Goal: Browse casually: Explore the website without a specific task or goal

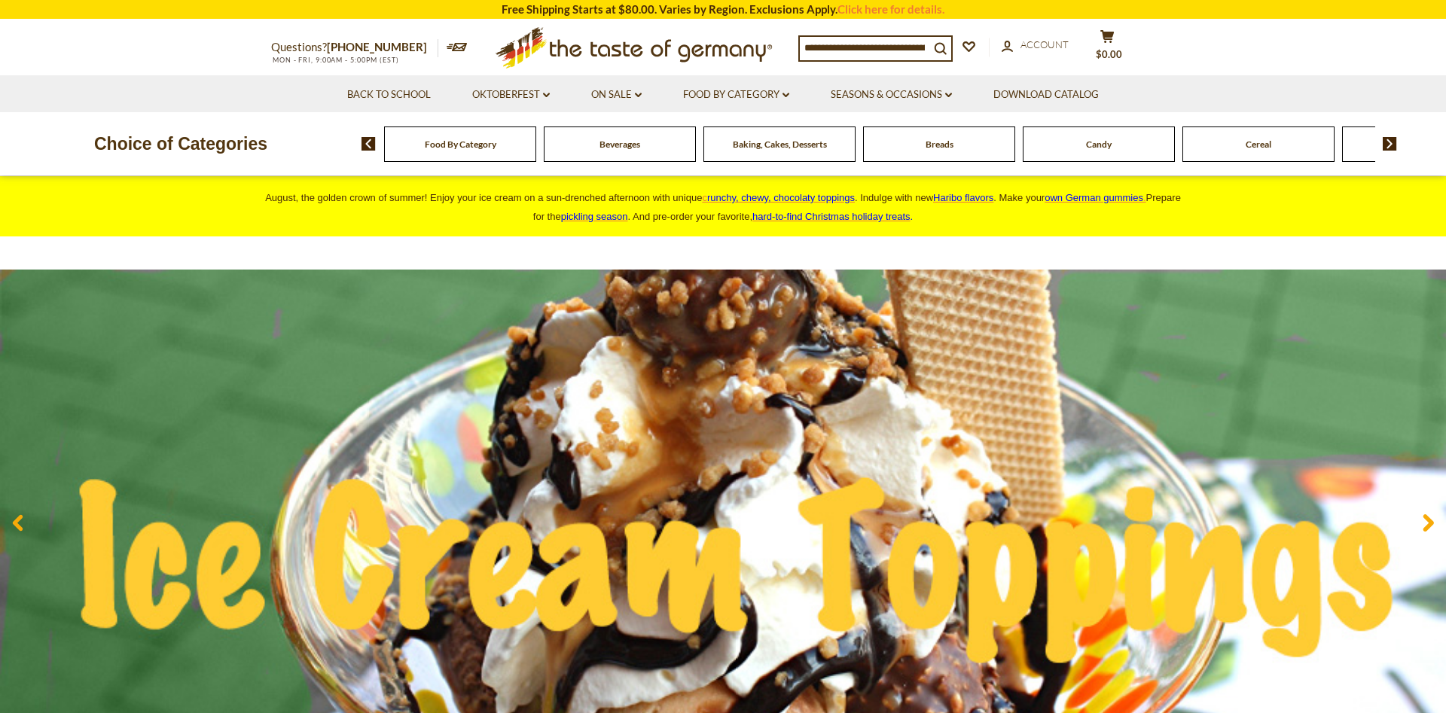
click at [536, 151] on div "Baking, Cakes, Desserts" at bounding box center [460, 144] width 152 height 35
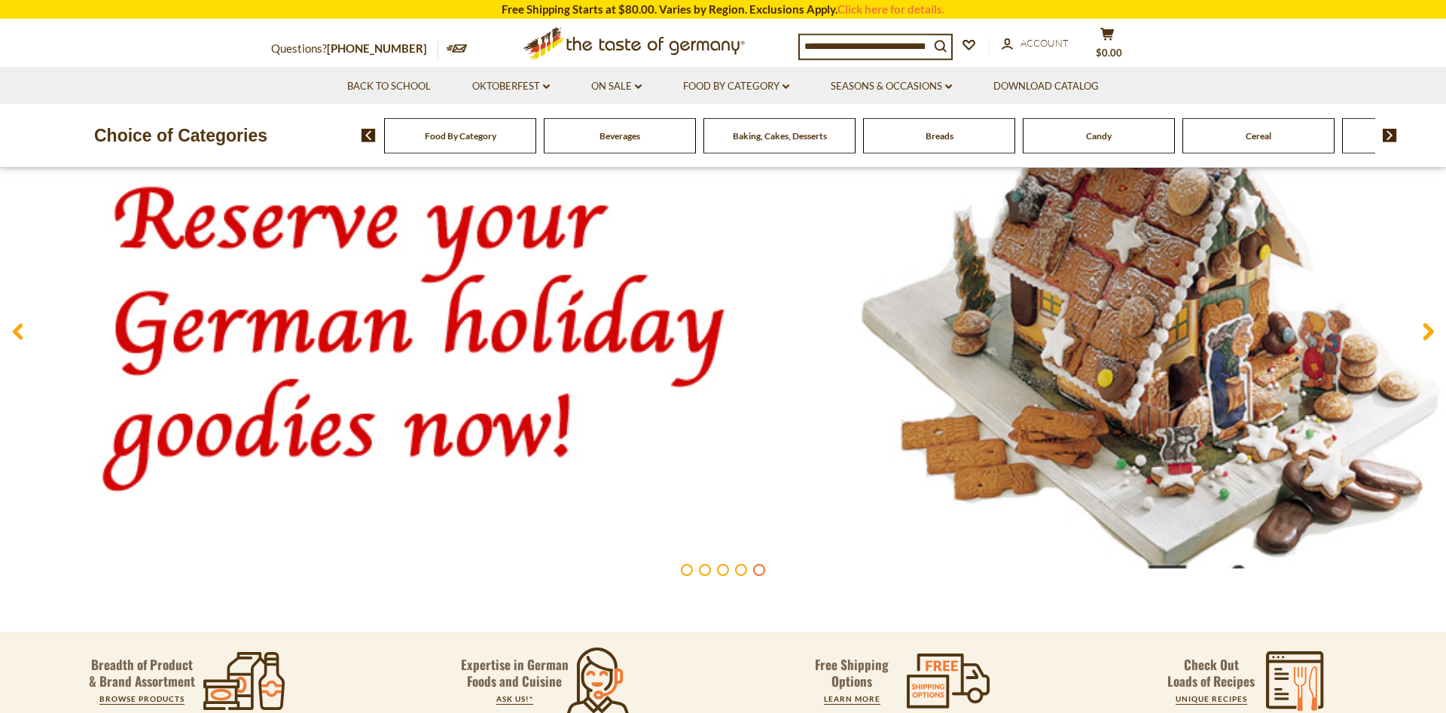
scroll to position [222, 0]
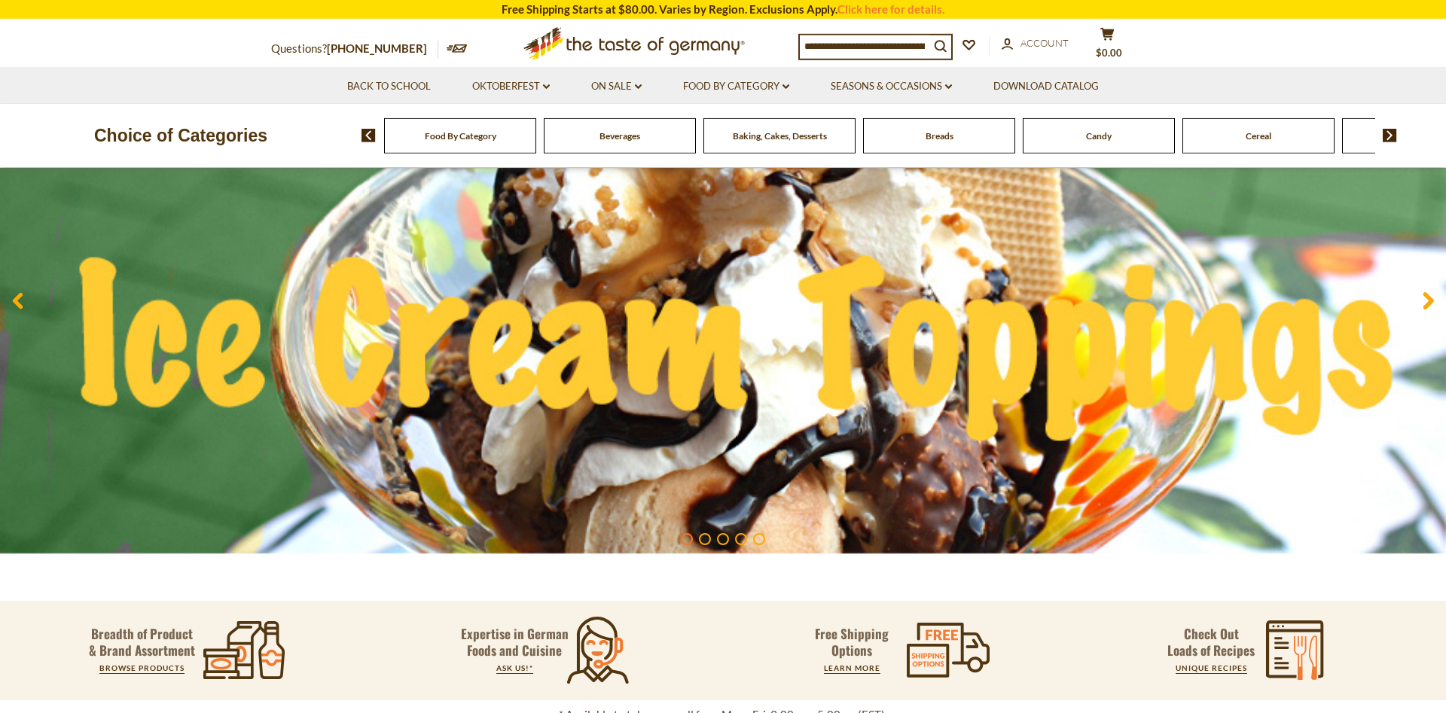
click at [536, 143] on div "Candy" at bounding box center [460, 135] width 152 height 35
click at [536, 141] on div "Candy" at bounding box center [460, 135] width 152 height 35
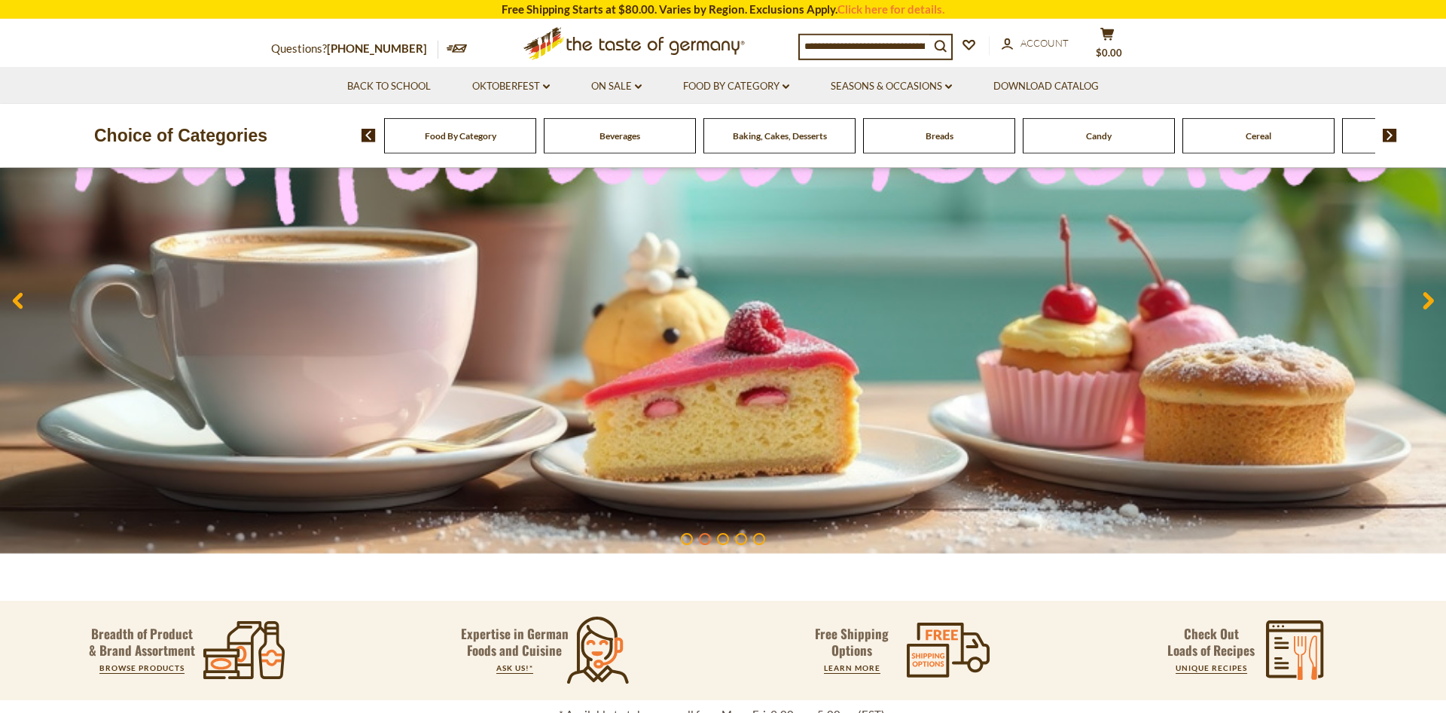
click at [1255, 140] on span "Cereal" at bounding box center [1259, 135] width 26 height 11
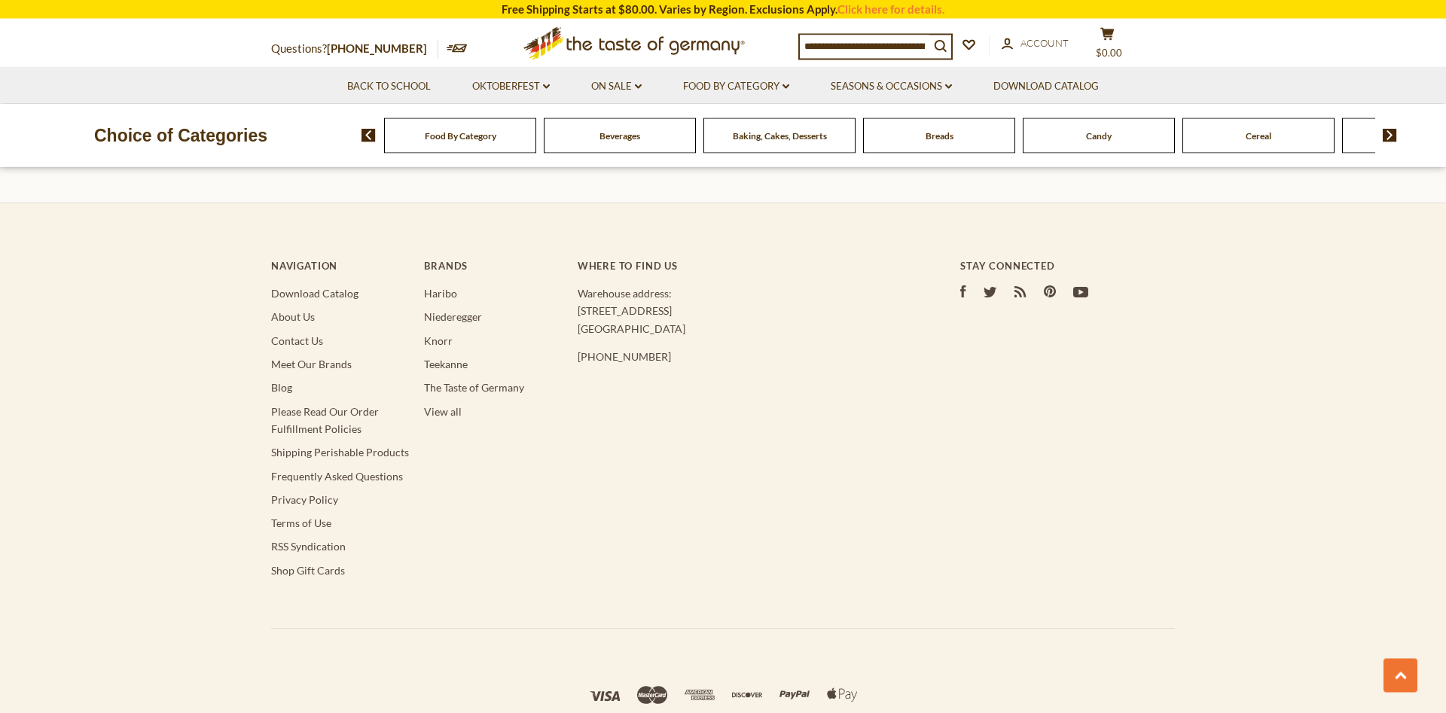
scroll to position [2990, 0]
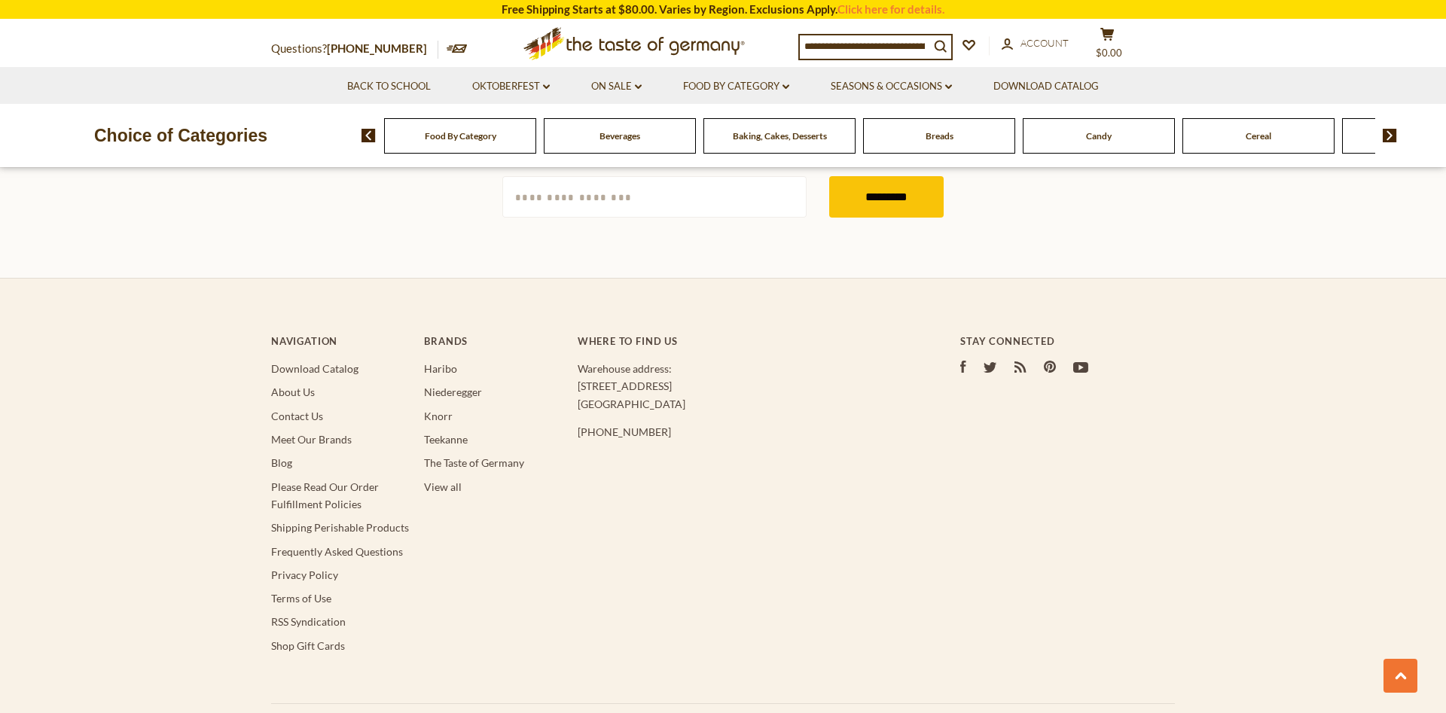
click at [1097, 139] on span "Candy" at bounding box center [1099, 135] width 26 height 11
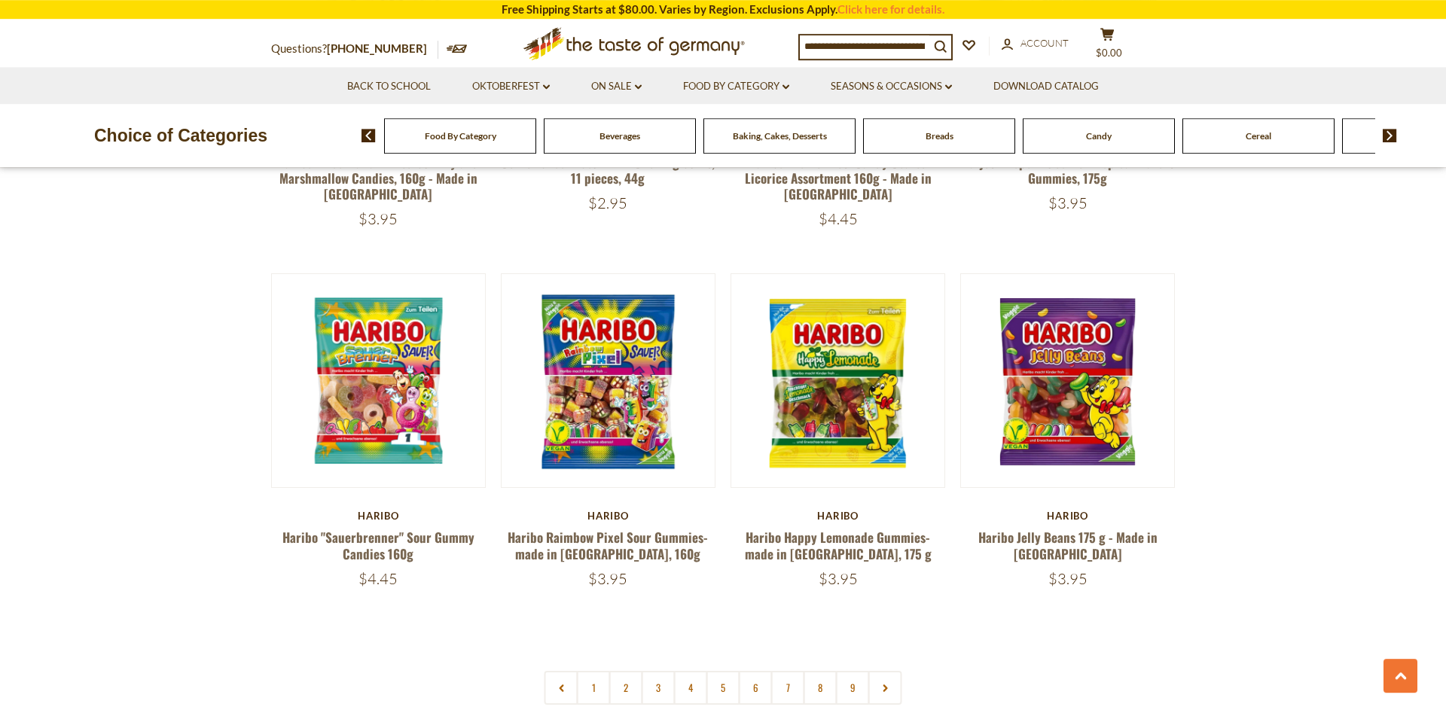
scroll to position [3381, 0]
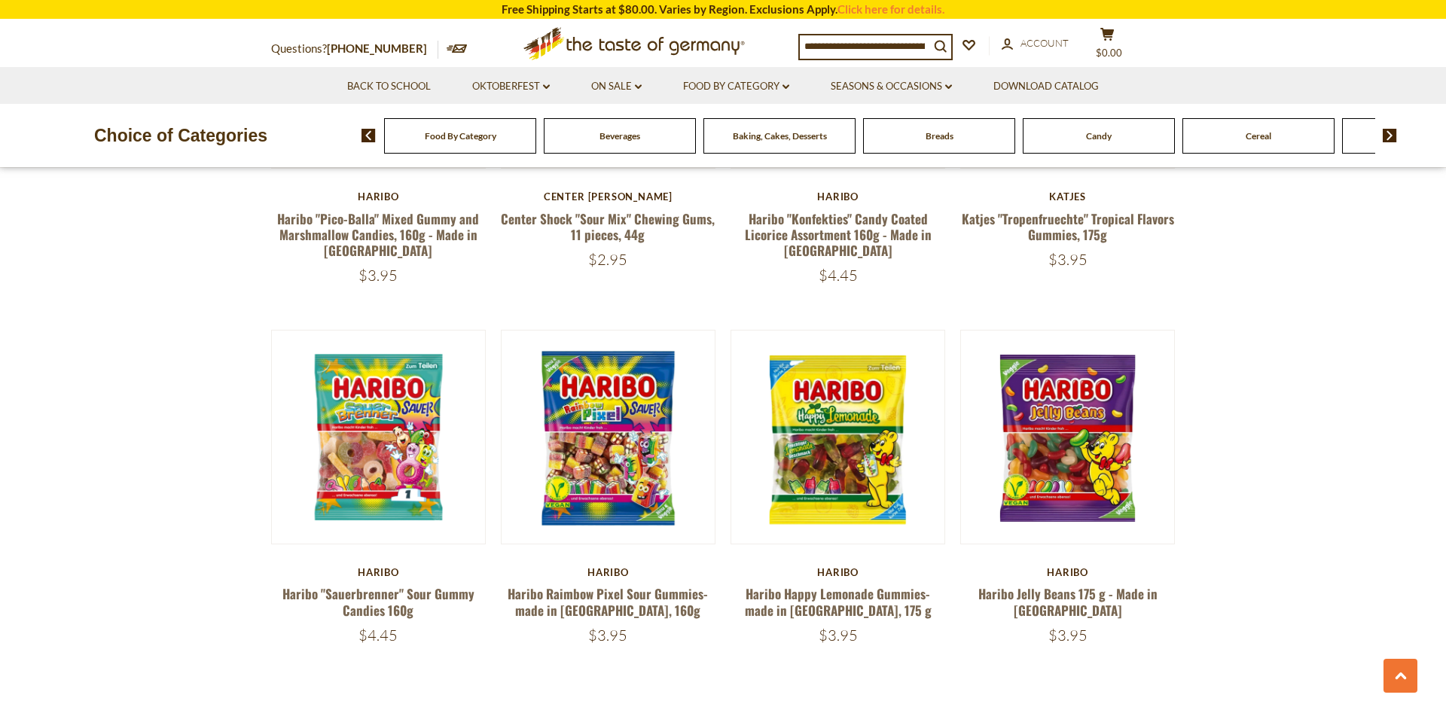
click at [472, 136] on span "Food By Category" at bounding box center [461, 135] width 72 height 11
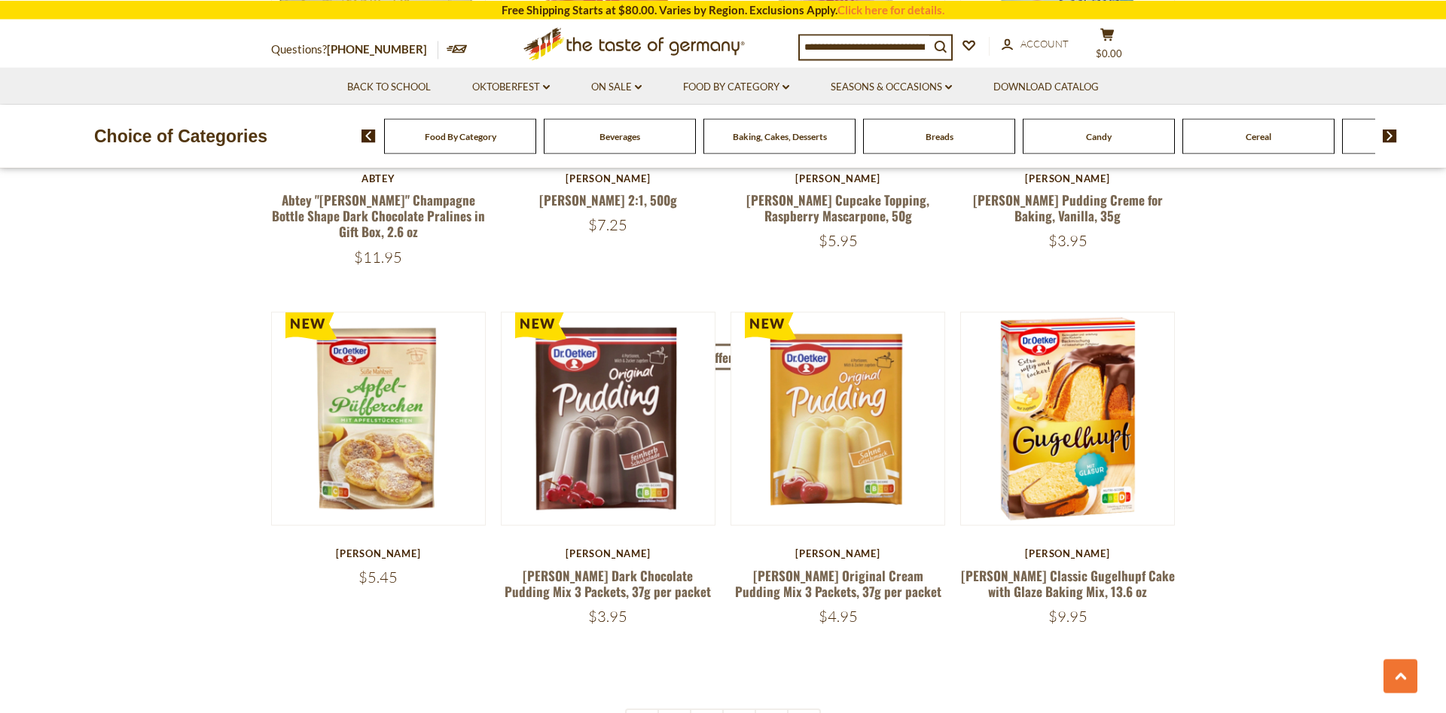
scroll to position [2996, 0]
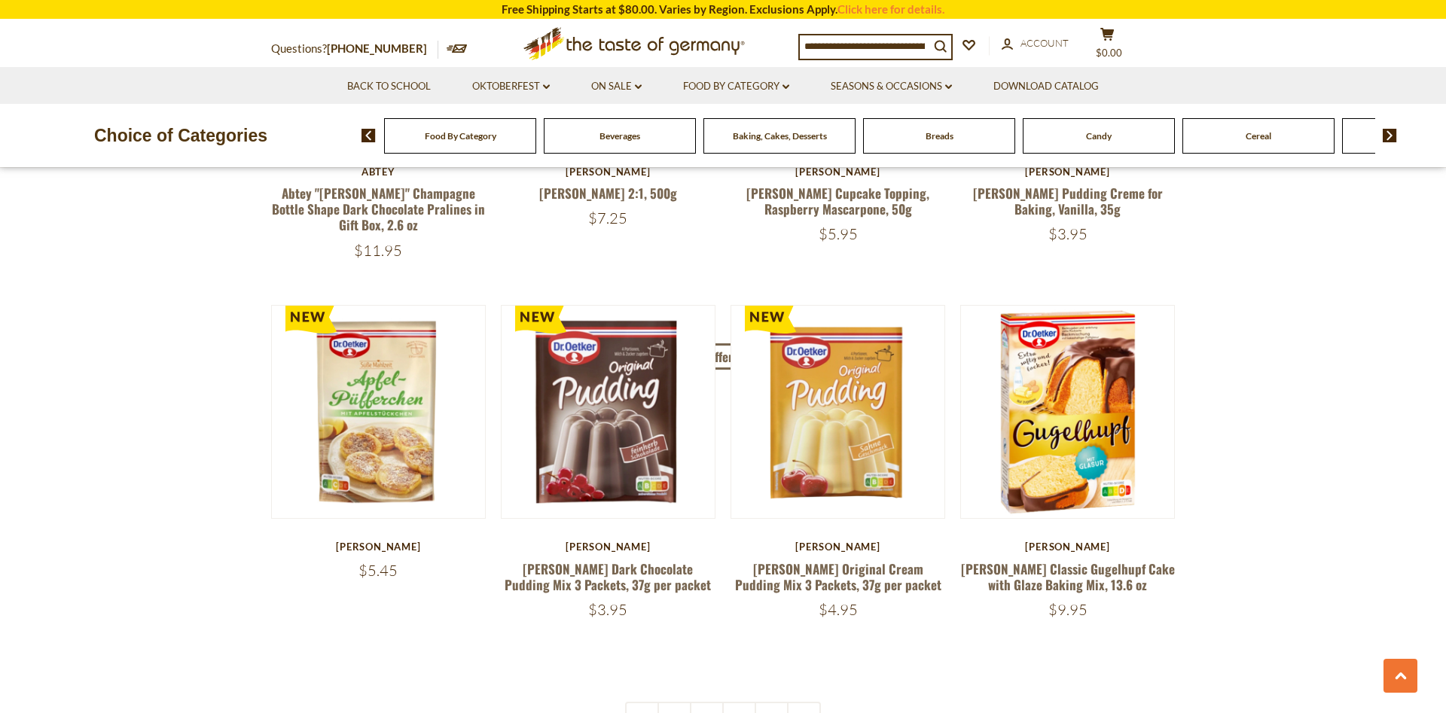
click at [788, 133] on span "Baking, Cakes, Desserts" at bounding box center [780, 135] width 94 height 11
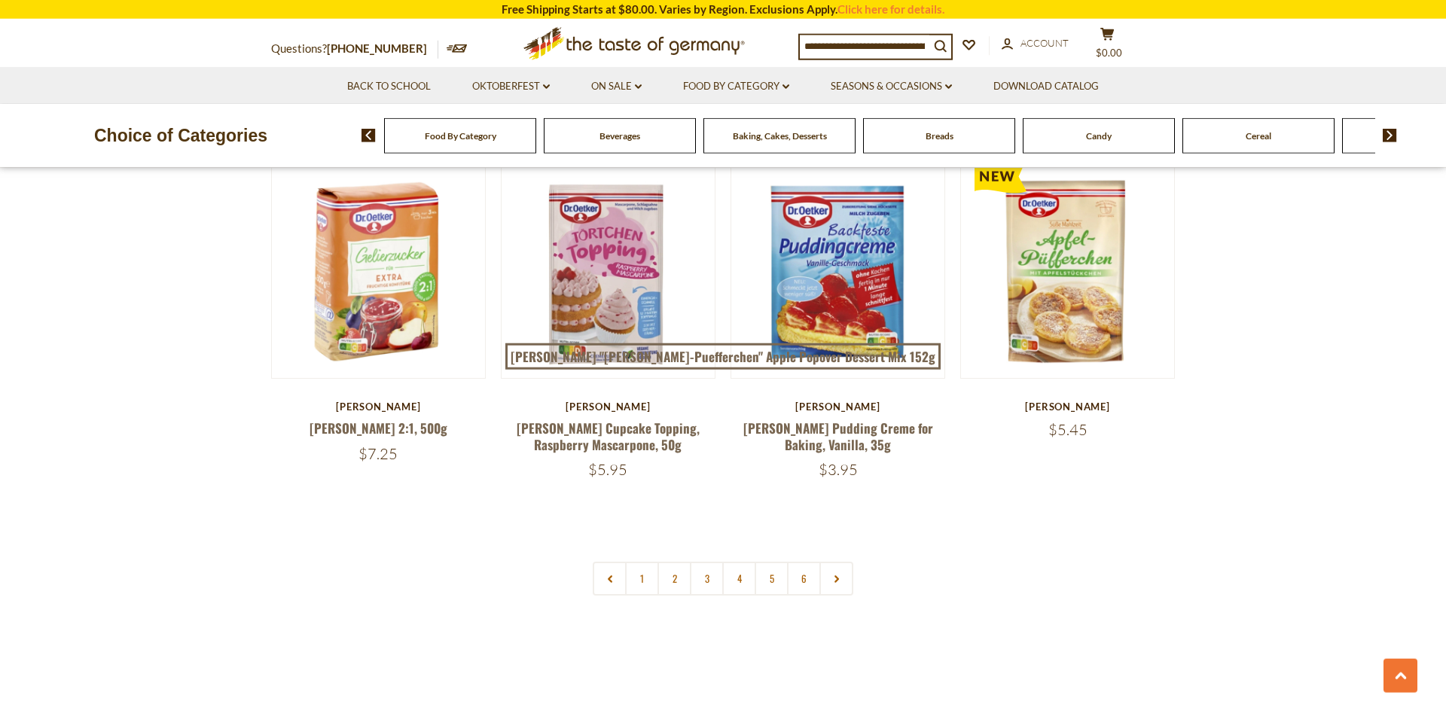
scroll to position [3457, 0]
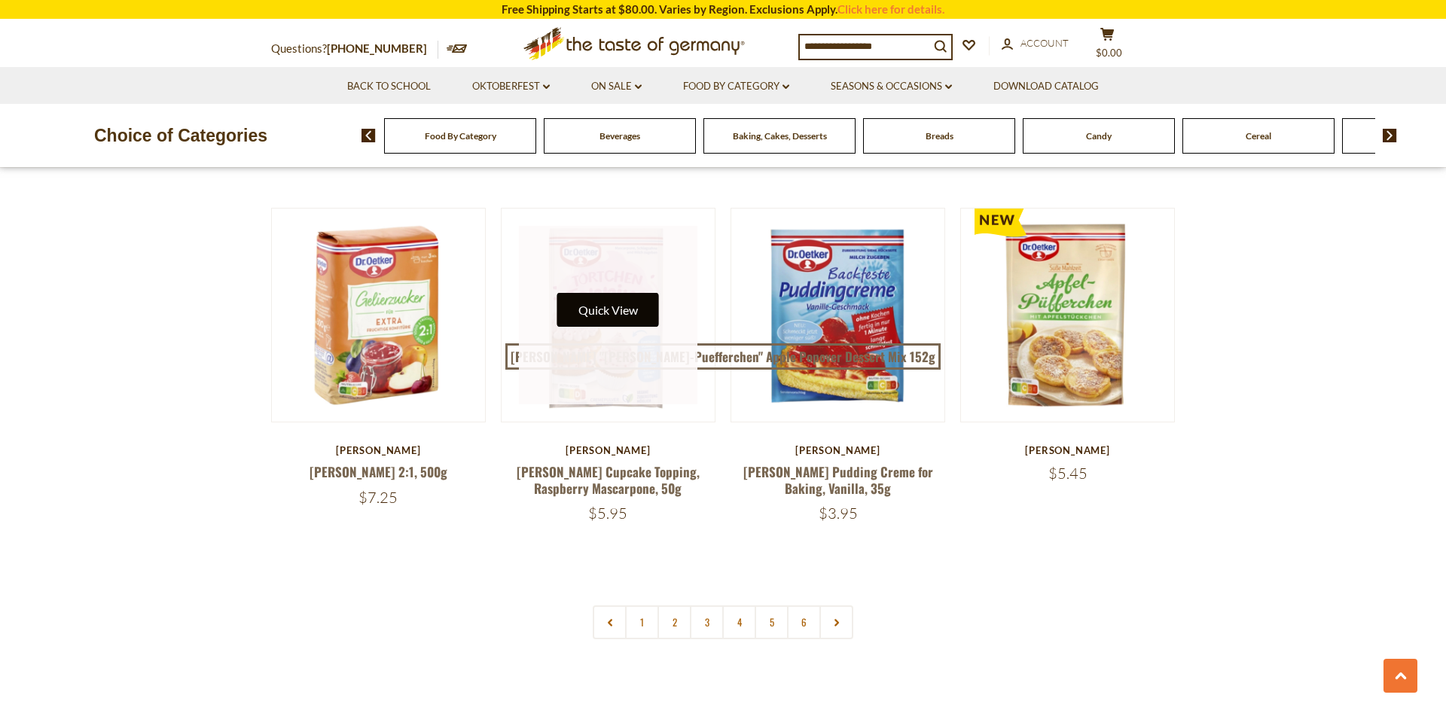
click at [631, 293] on button "Quick View" at bounding box center [608, 310] width 102 height 34
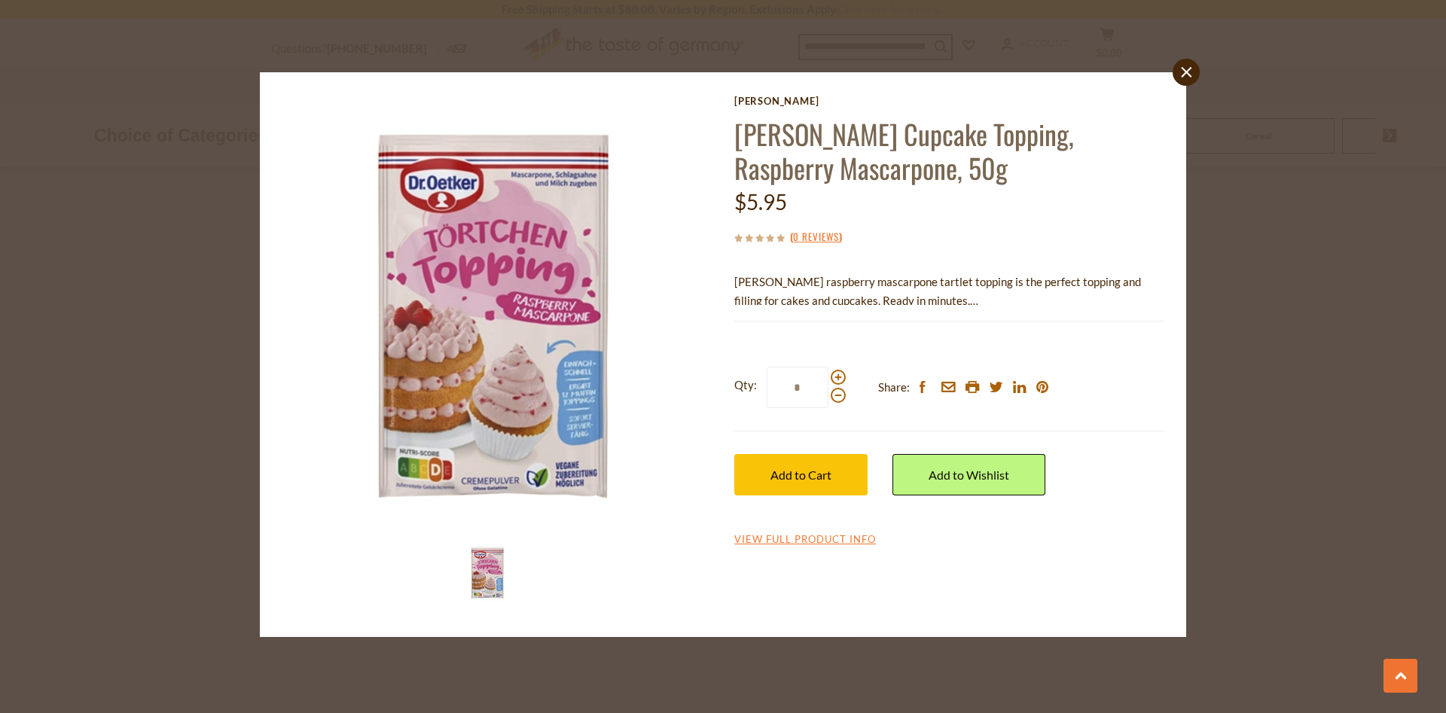
click at [105, 460] on div "close Dr. Oetker Dr. Oetker Cupcake Topping, Raspberry Mascarpone, 50g $5.95 ( …" at bounding box center [723, 356] width 1446 height 713
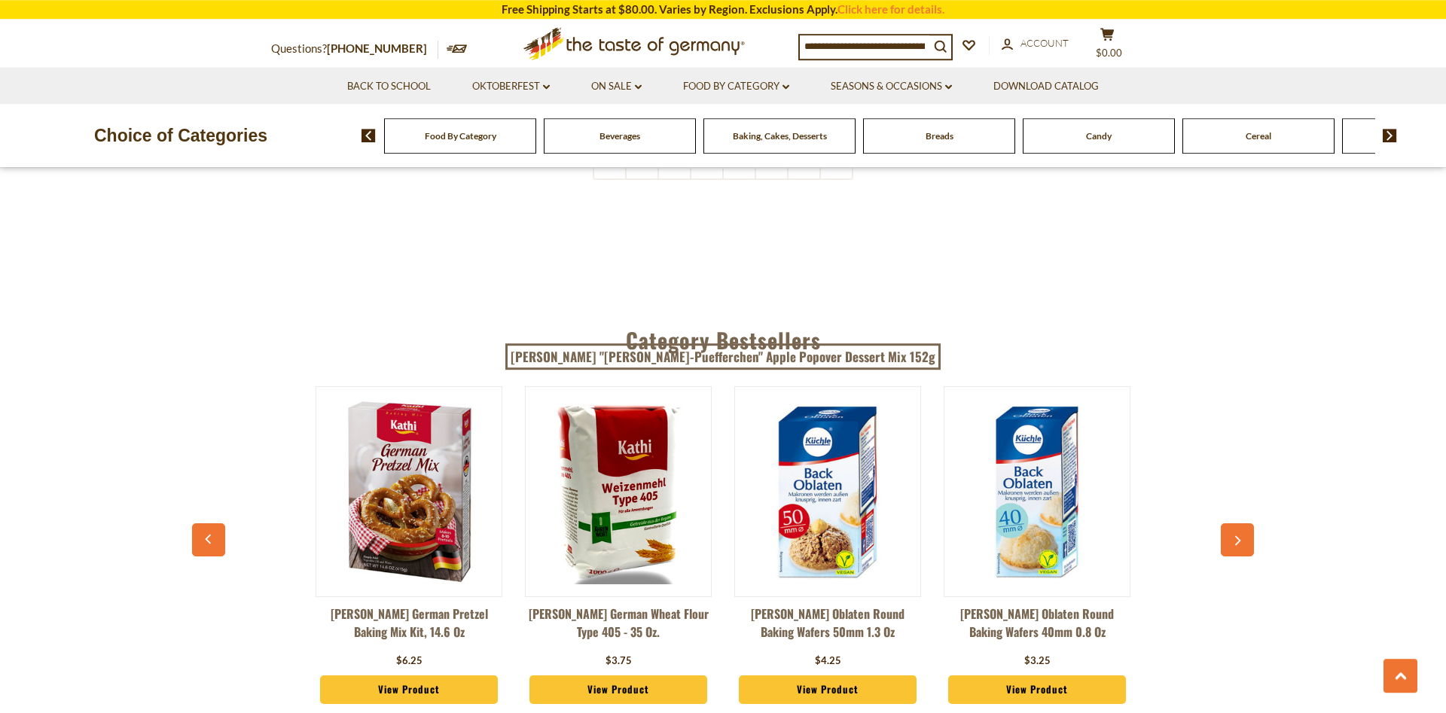
scroll to position [3995, 0]
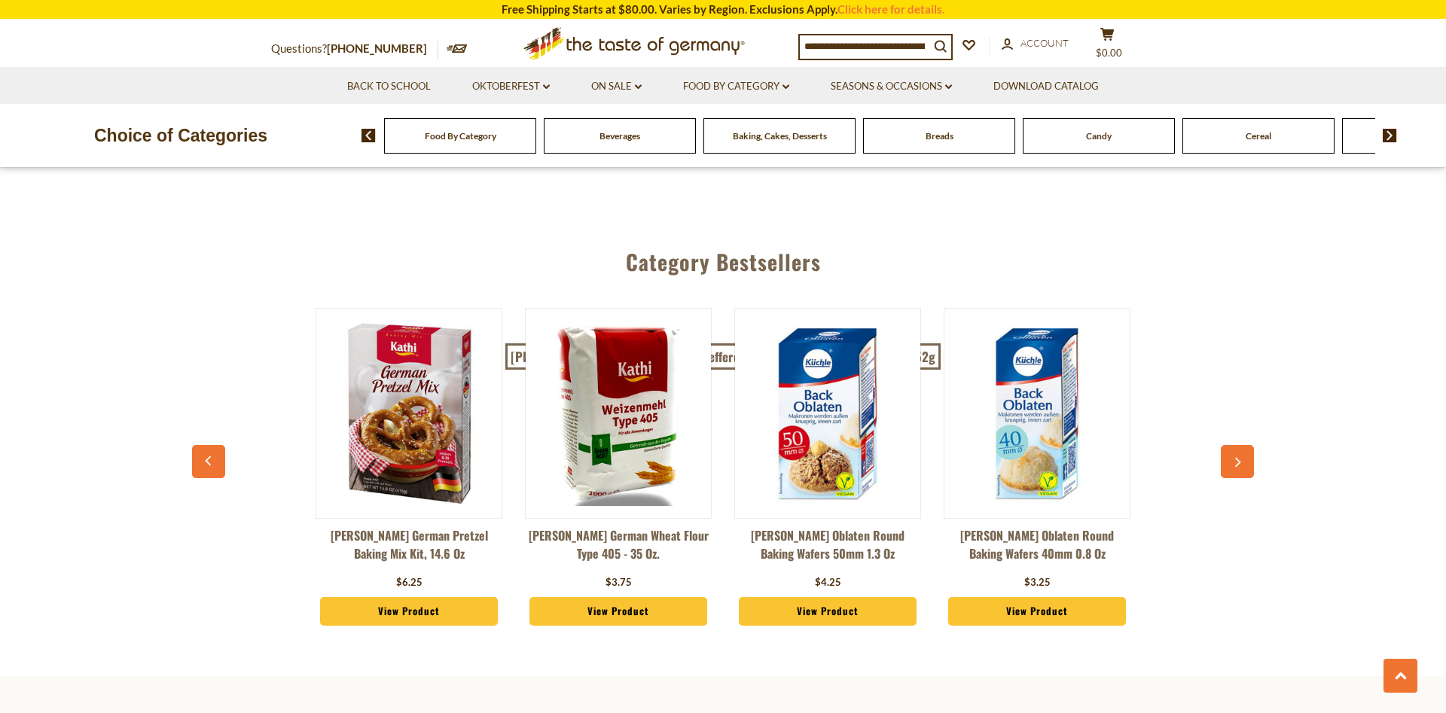
click at [384, 400] on img at bounding box center [408, 413] width 185 height 185
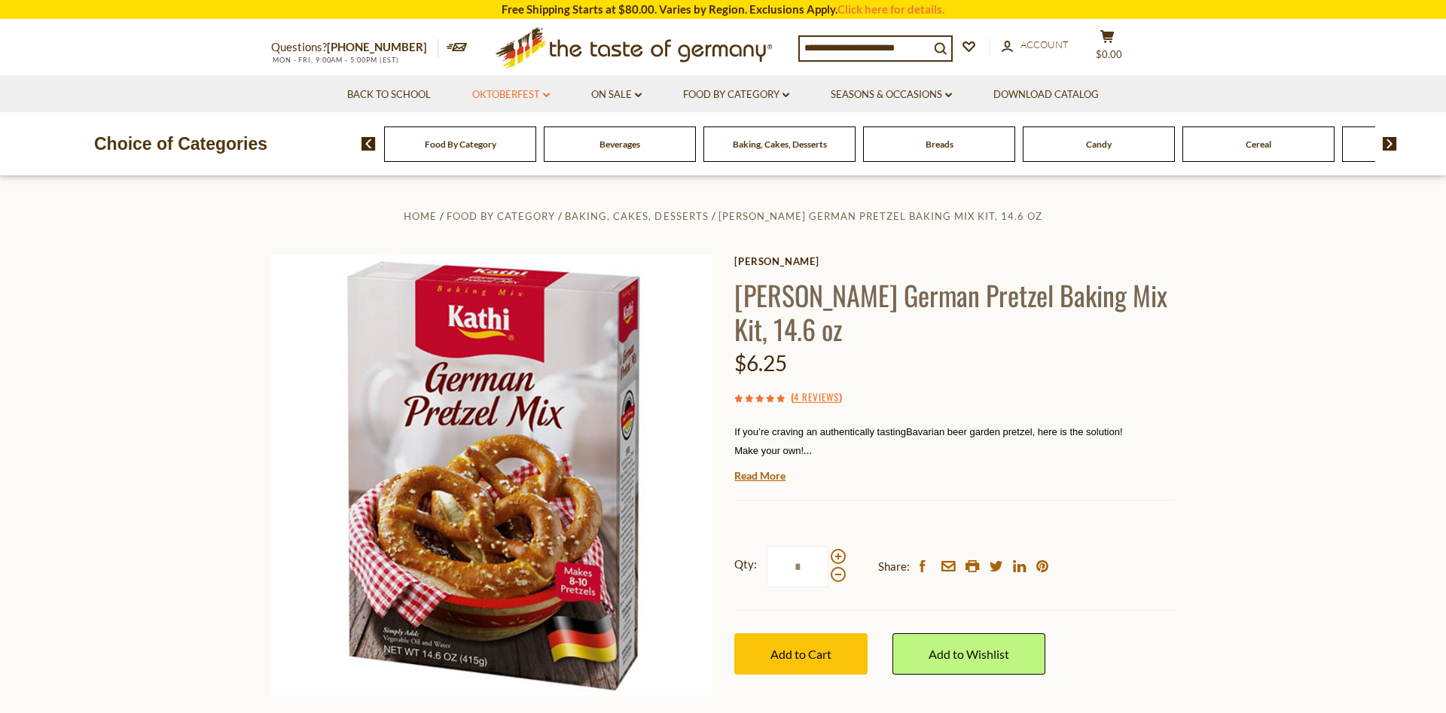
click at [488, 92] on link "Oktoberfest dropdown_arrow" at bounding box center [511, 95] width 78 height 17
click at [512, 132] on link "All Oktoberfest" at bounding box center [503, 134] width 78 height 14
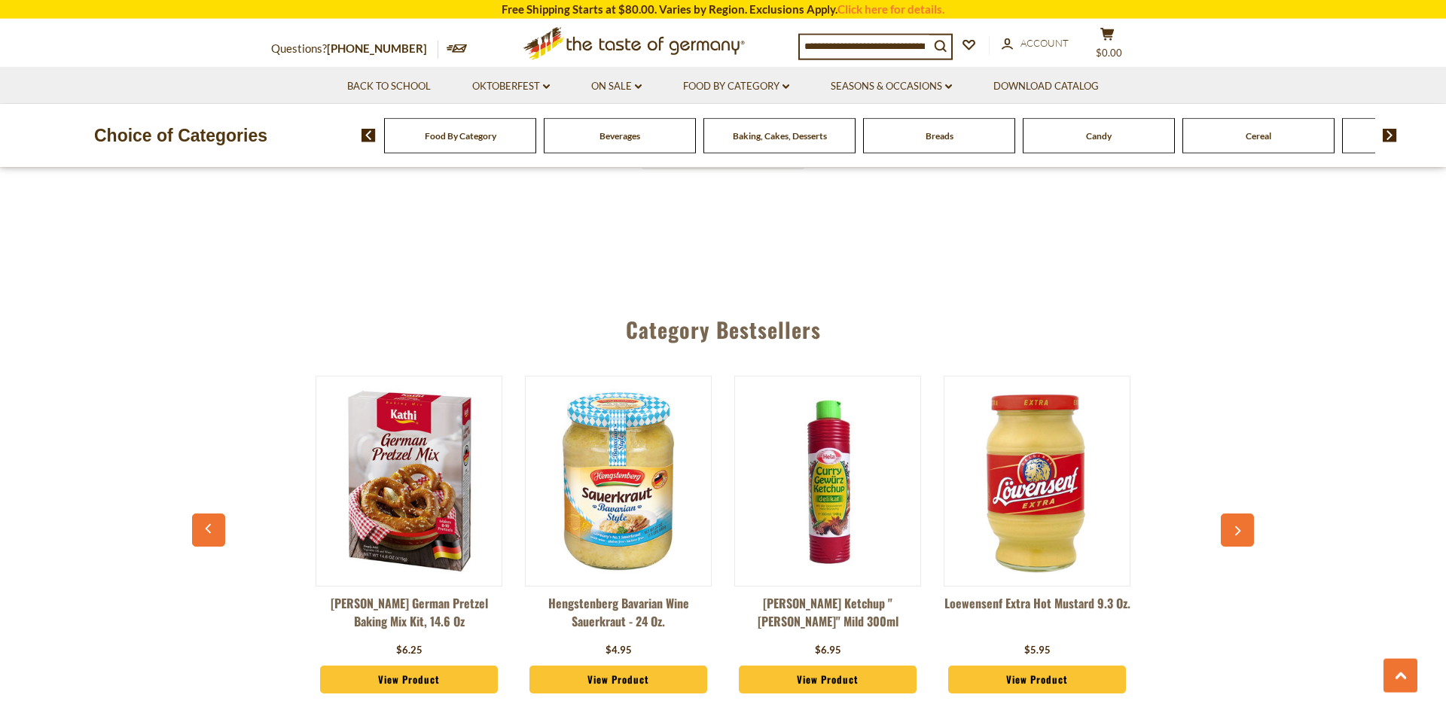
scroll to position [3995, 0]
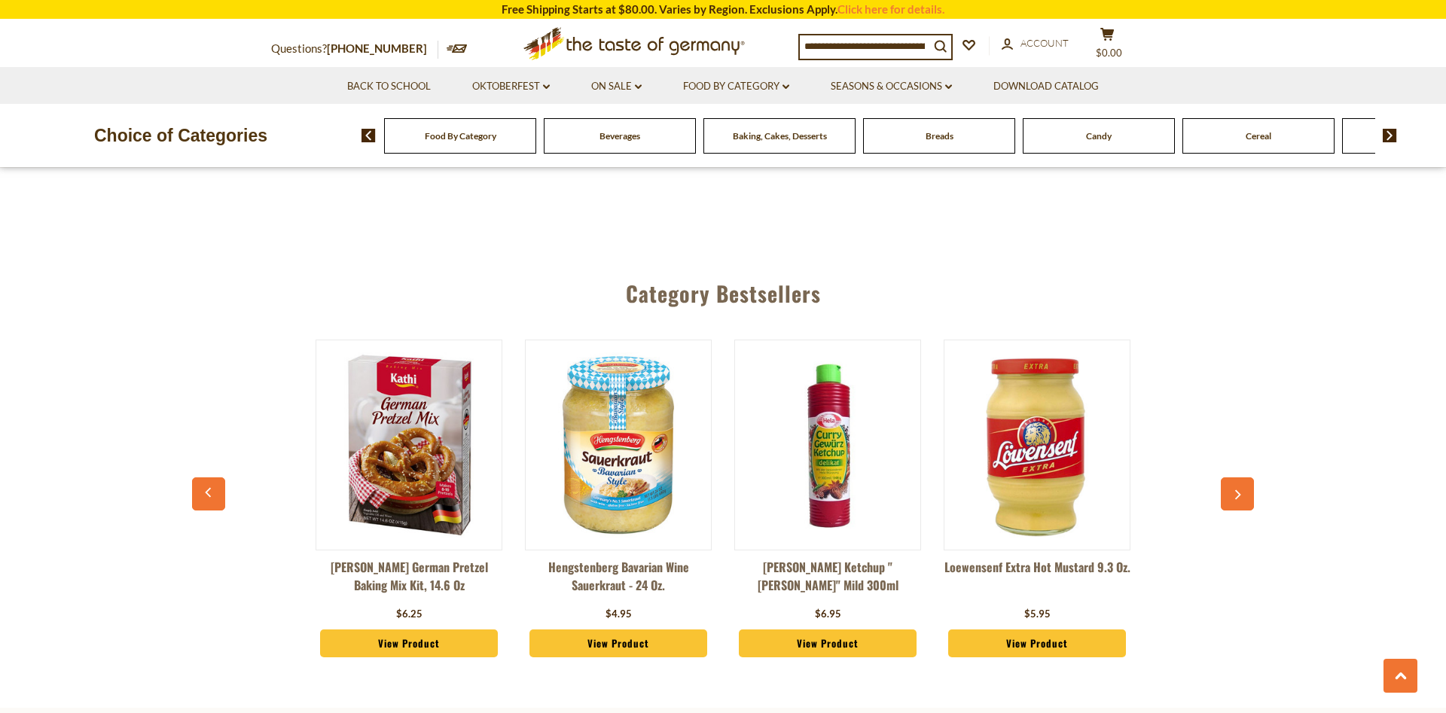
click at [1391, 132] on img at bounding box center [1390, 136] width 14 height 14
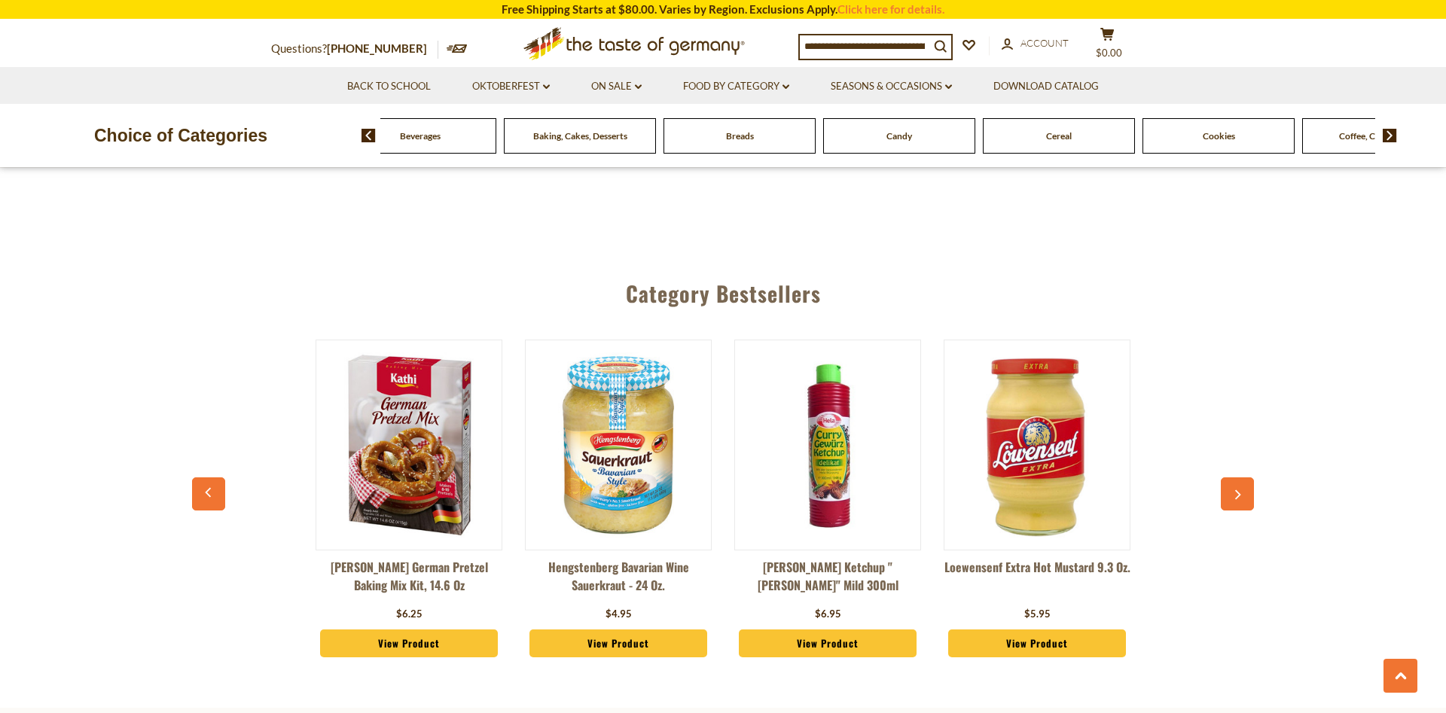
click at [1388, 138] on img at bounding box center [1390, 136] width 14 height 14
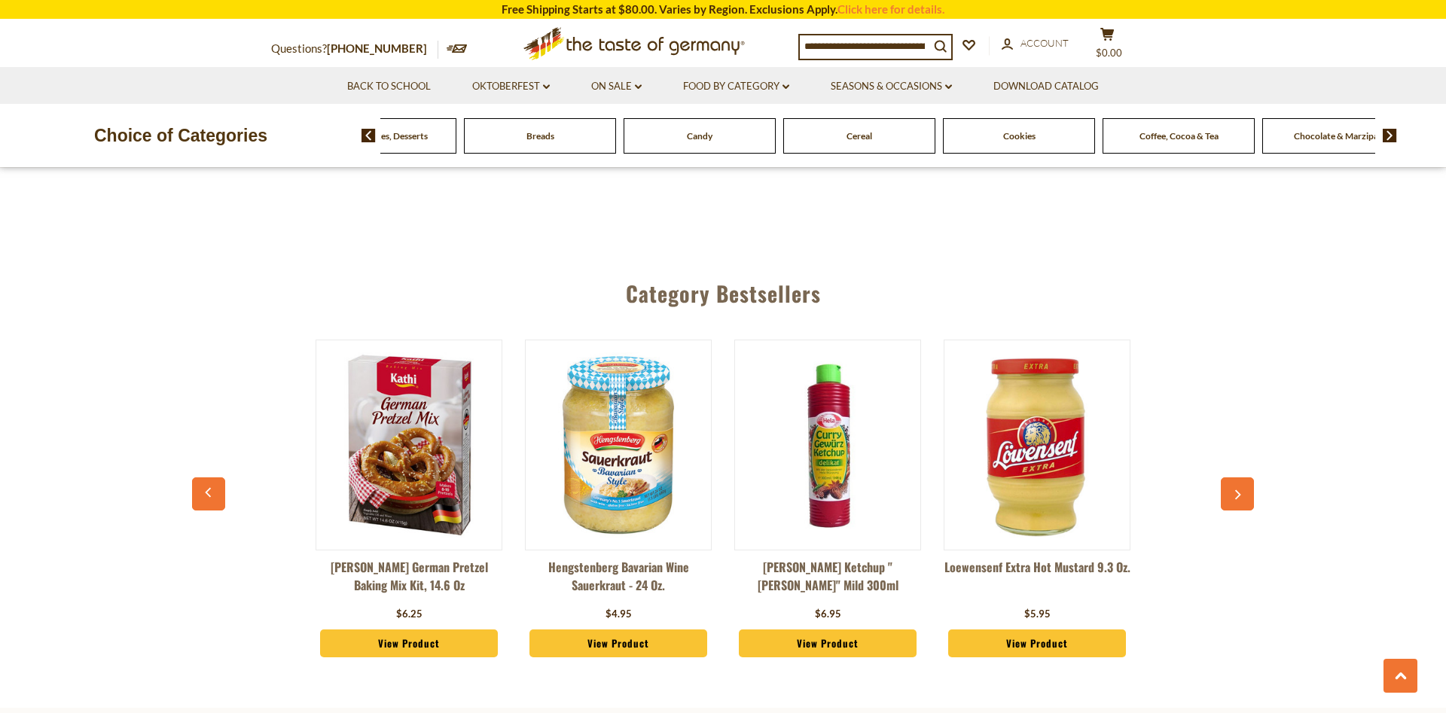
click at [1186, 133] on span "Coffee, Cocoa & Tea" at bounding box center [1179, 135] width 79 height 11
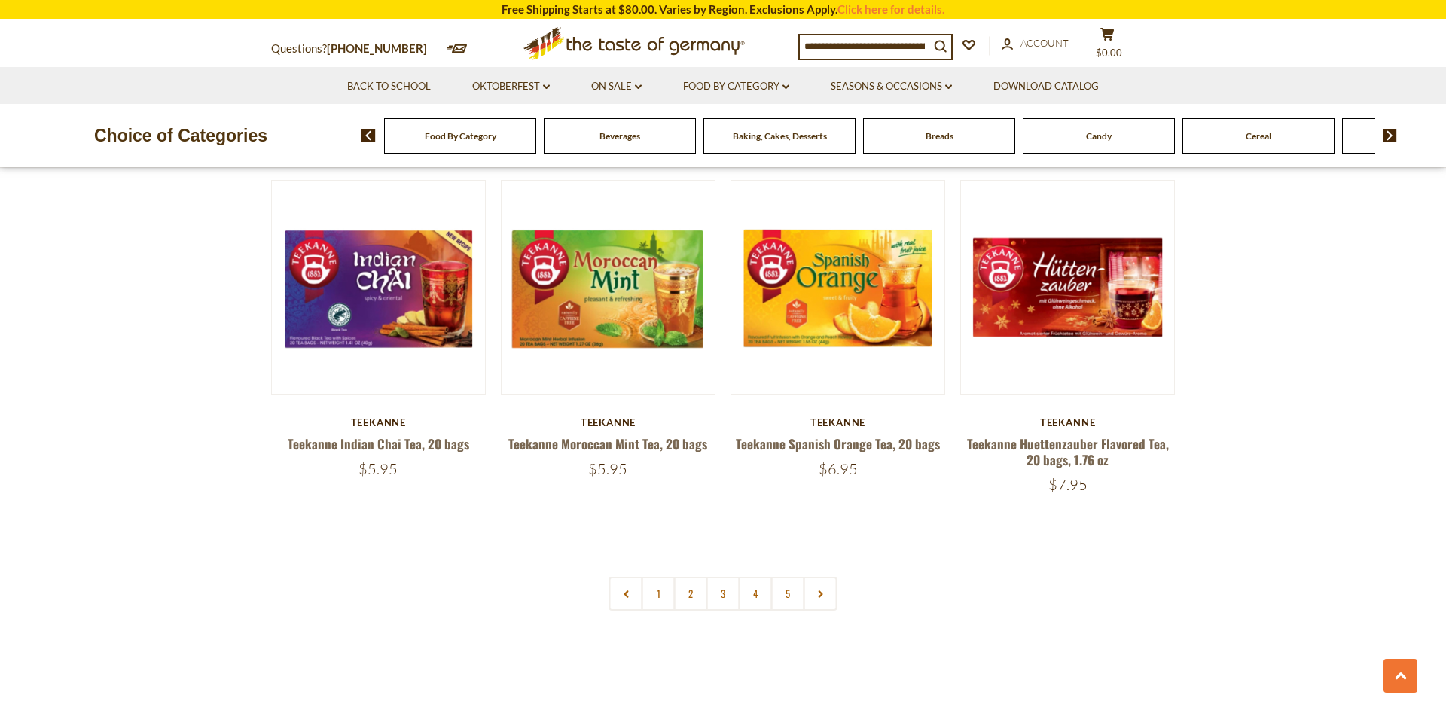
scroll to position [3457, 0]
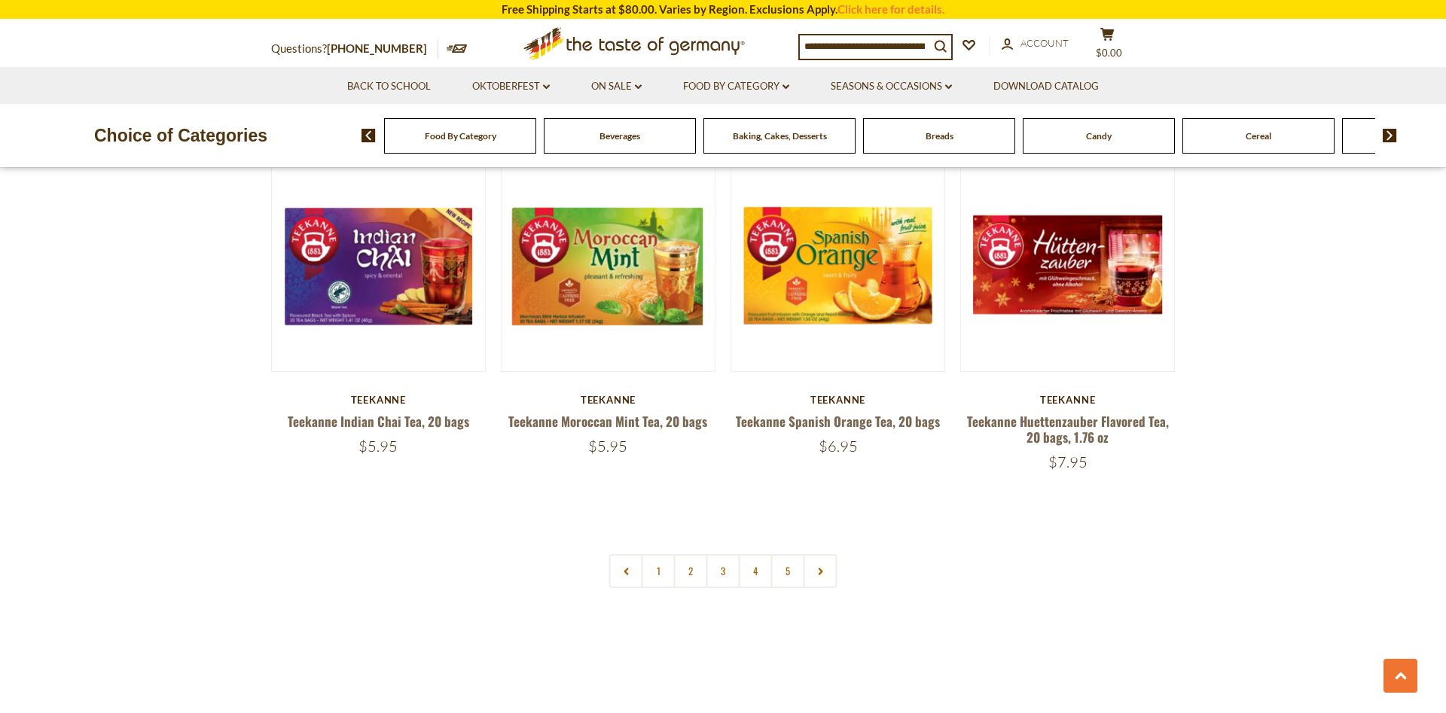
click at [942, 139] on span "Breads" at bounding box center [940, 135] width 28 height 11
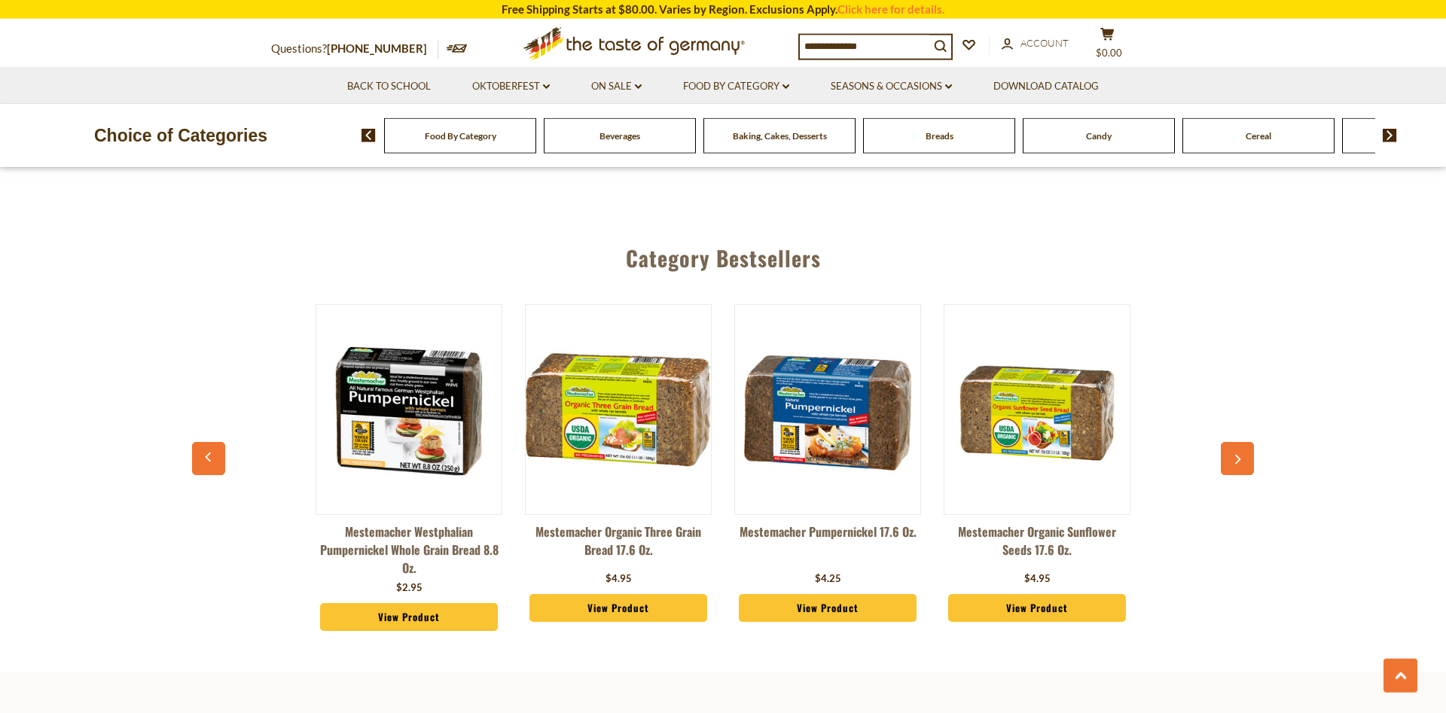
scroll to position [3995, 0]
